Goal: Task Accomplishment & Management: Use online tool/utility

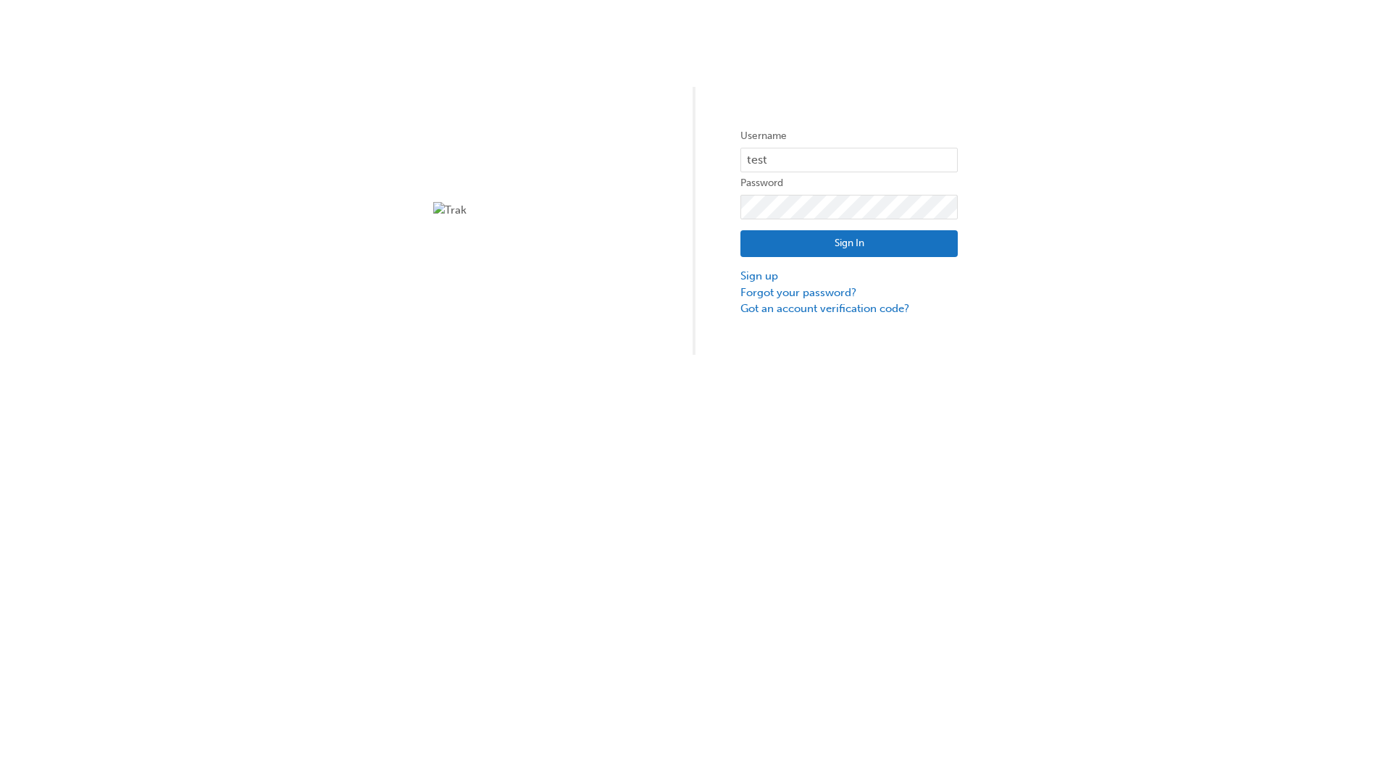
type input "test.e2e.user14"
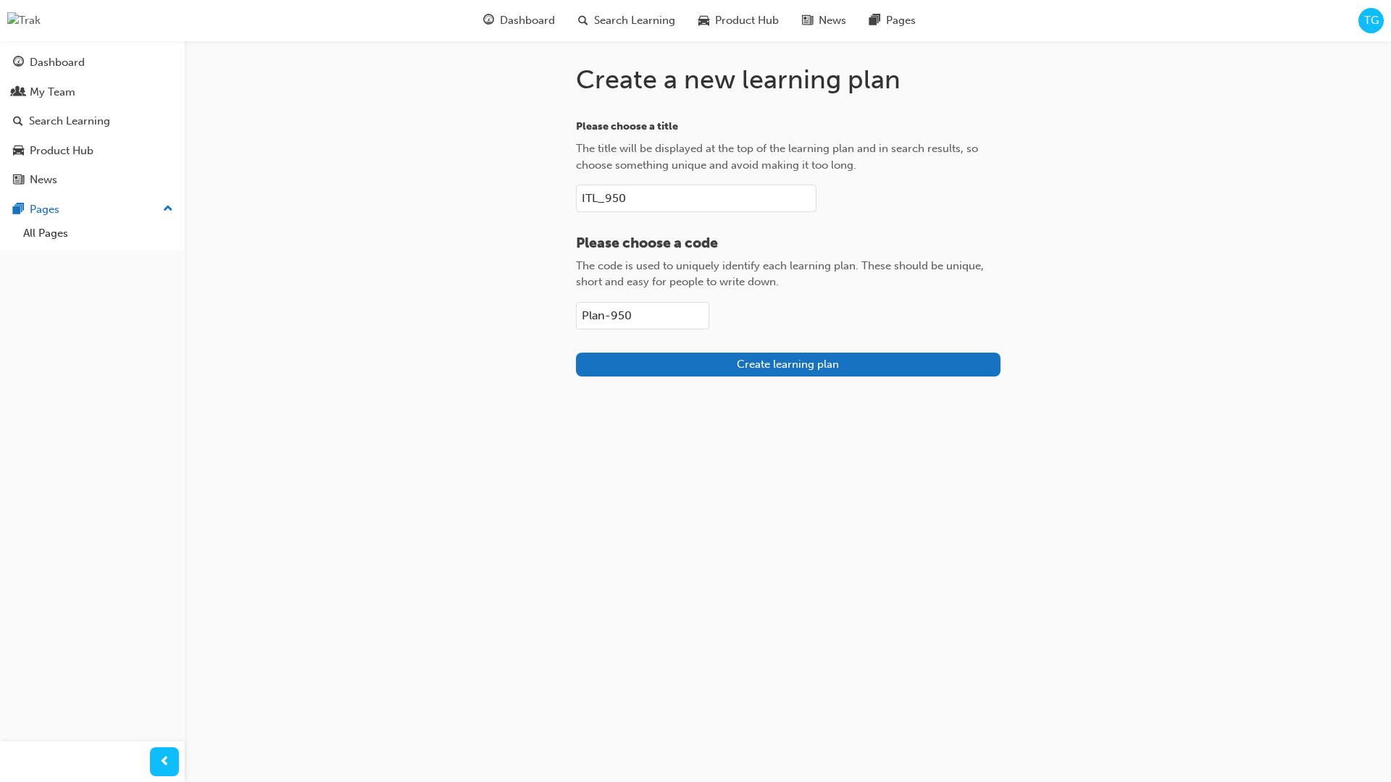
type input "Plan-950"
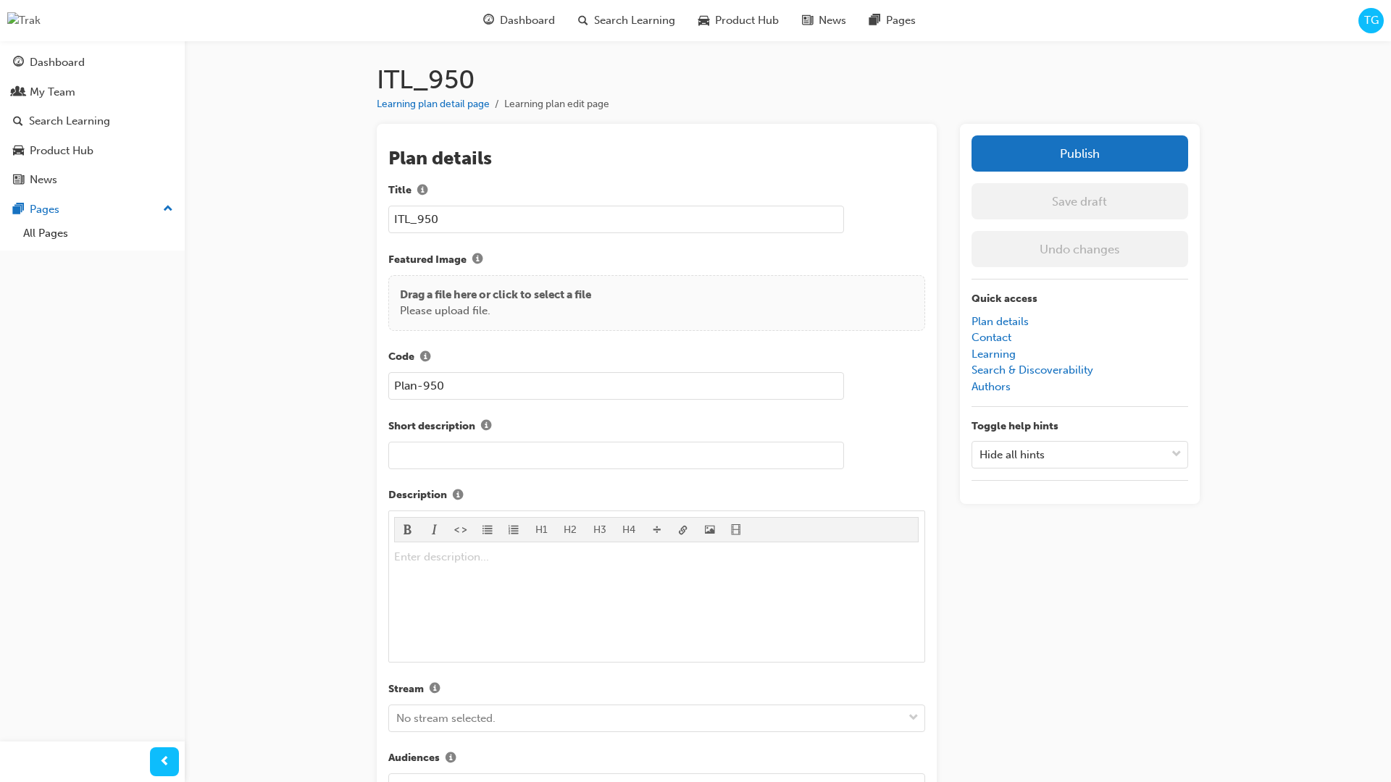
scroll to position [204, 0]
